Goal: Task Accomplishment & Management: Complete application form

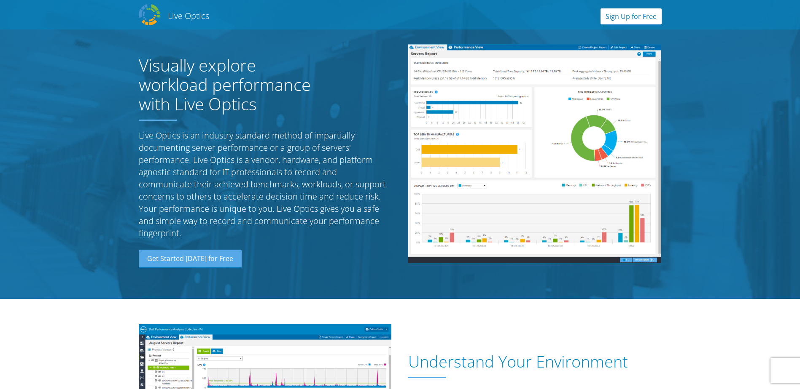
click at [627, 13] on link "Sign Up for Free" at bounding box center [630, 16] width 61 height 16
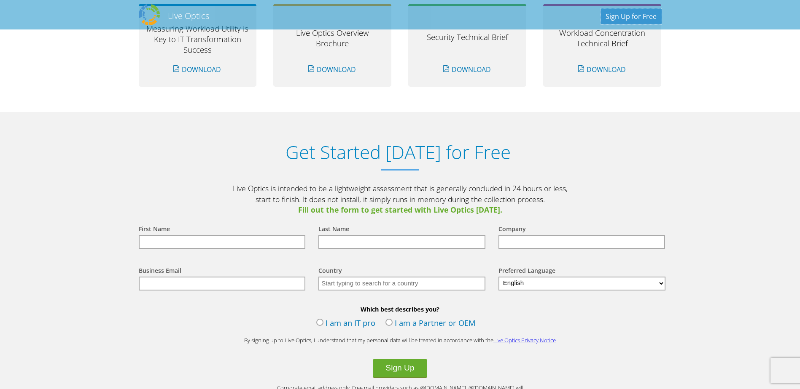
scroll to position [879, 0]
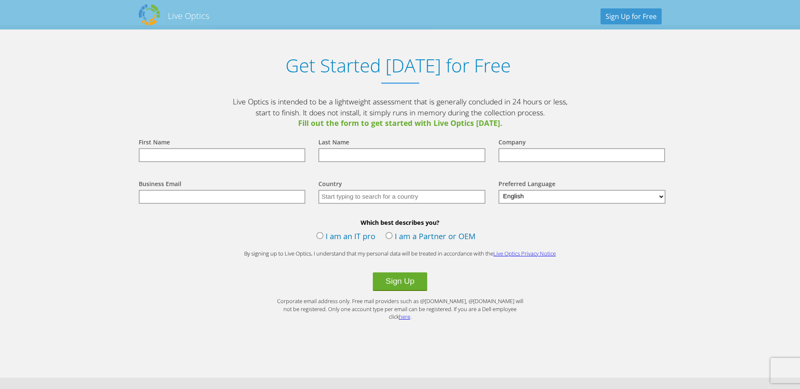
click at [173, 153] on input "text" at bounding box center [222, 155] width 167 height 14
type input "[PERSON_NAME]"
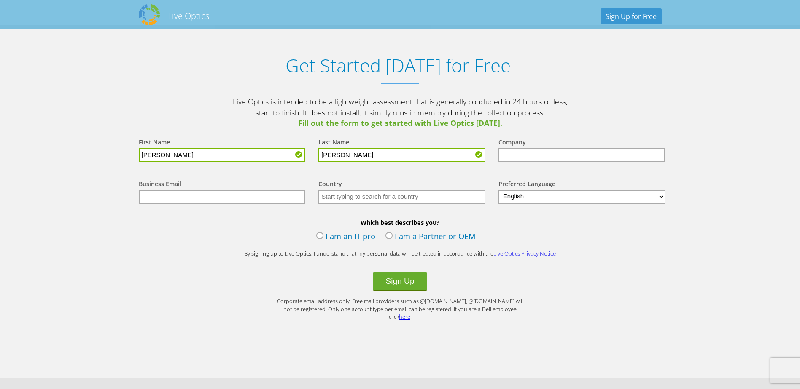
type input "[PERSON_NAME]"
type input "Security Federal Savings Bank"
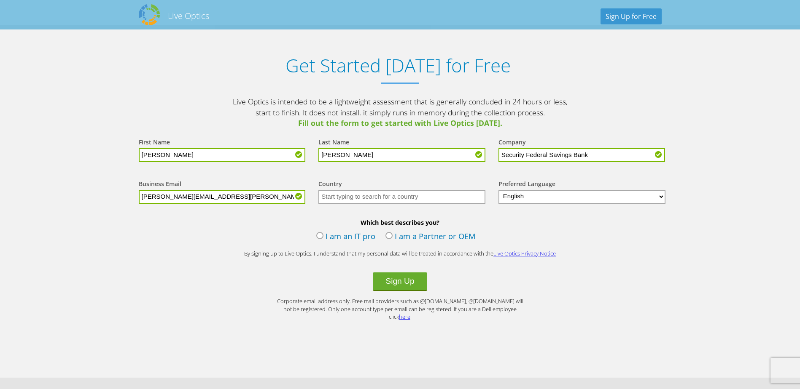
type input "[PERSON_NAME][EMAIL_ADDRESS][PERSON_NAME][DOMAIN_NAME]"
type input "[GEOGRAPHIC_DATA]"
click at [338, 239] on label "I am an IT pro" at bounding box center [345, 237] width 59 height 13
click at [0, 0] on input "I am an IT pro" at bounding box center [0, 0] width 0 height 0
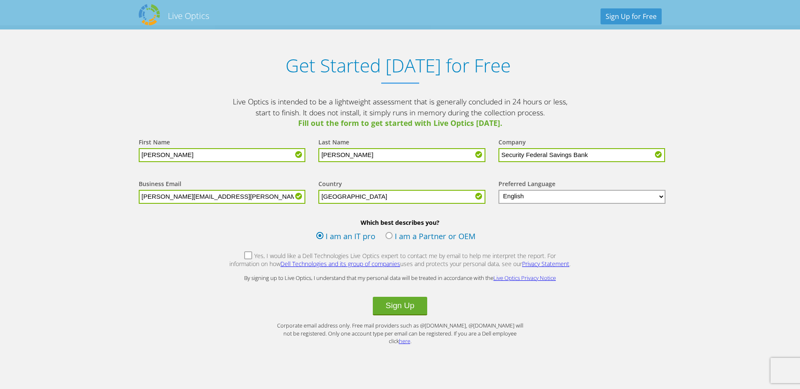
click at [232, 256] on label "Yes, I would like a Dell Technologies Live Optics expert to contact me by email…" at bounding box center [400, 261] width 342 height 18
click at [0, 0] on input "Yes, I would like a Dell Technologies Live Optics expert to contact me by email…" at bounding box center [0, 0] width 0 height 0
click at [395, 307] on button "Sign Up" at bounding box center [400, 306] width 54 height 19
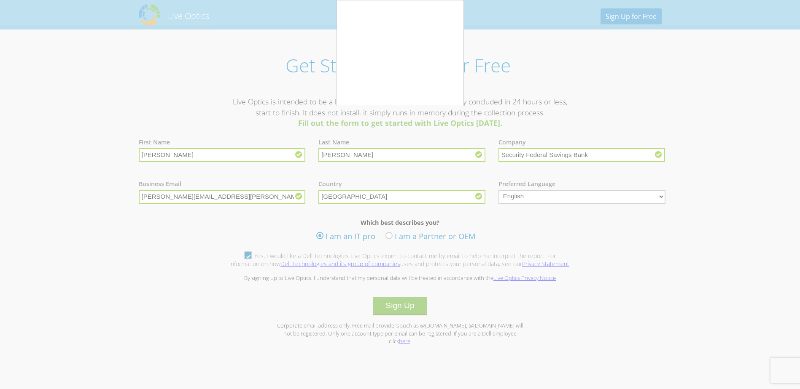
drag, startPoint x: 272, startPoint y: 107, endPoint x: 246, endPoint y: 110, distance: 26.8
click at [265, 109] on div at bounding box center [400, 194] width 800 height 389
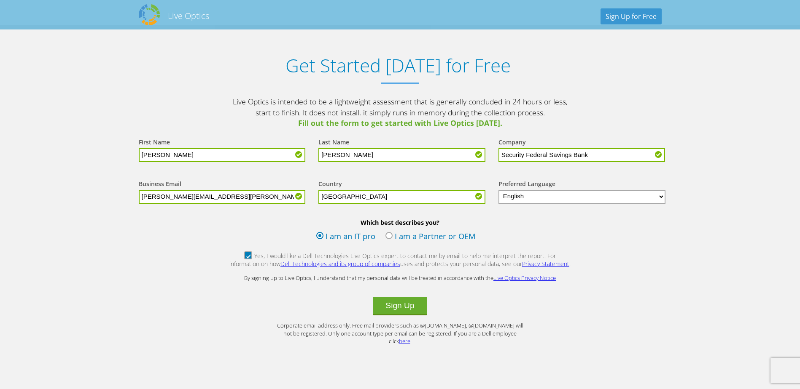
drag, startPoint x: 160, startPoint y: 113, endPoint x: 148, endPoint y: 126, distance: 17.9
click at [149, 123] on div at bounding box center [400, 194] width 800 height 389
click at [390, 303] on button "Sign Up" at bounding box center [400, 306] width 54 height 19
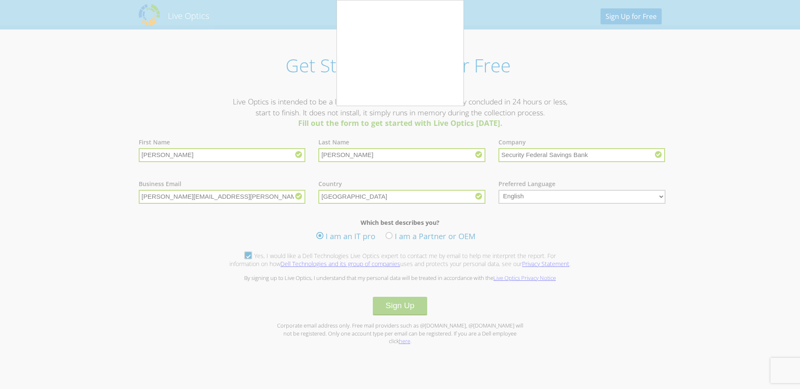
click at [259, 91] on div at bounding box center [400, 194] width 800 height 389
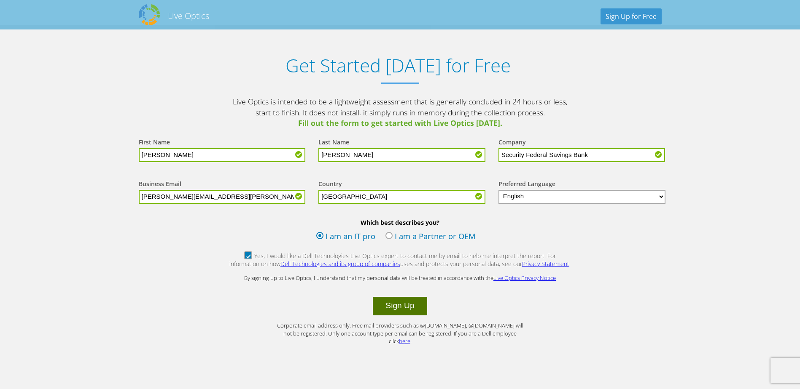
click at [395, 306] on button "Sign Up" at bounding box center [400, 306] width 54 height 19
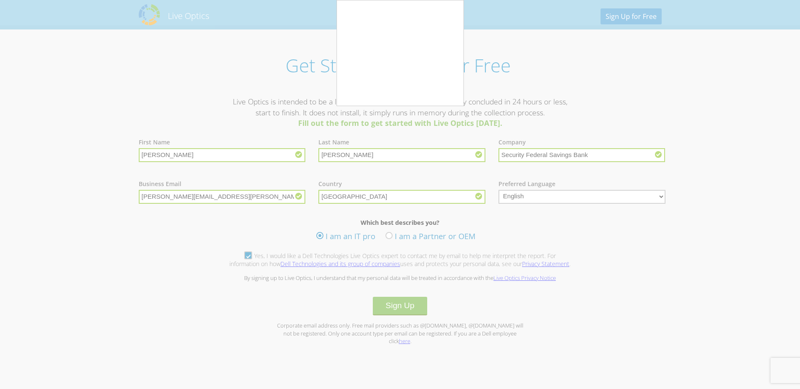
click at [277, 68] on div at bounding box center [400, 194] width 800 height 389
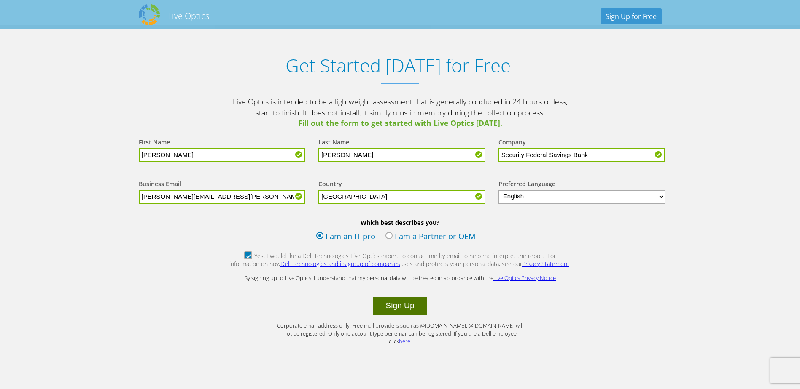
click at [396, 303] on button "Sign Up" at bounding box center [400, 306] width 54 height 19
